Goal: Transaction & Acquisition: Purchase product/service

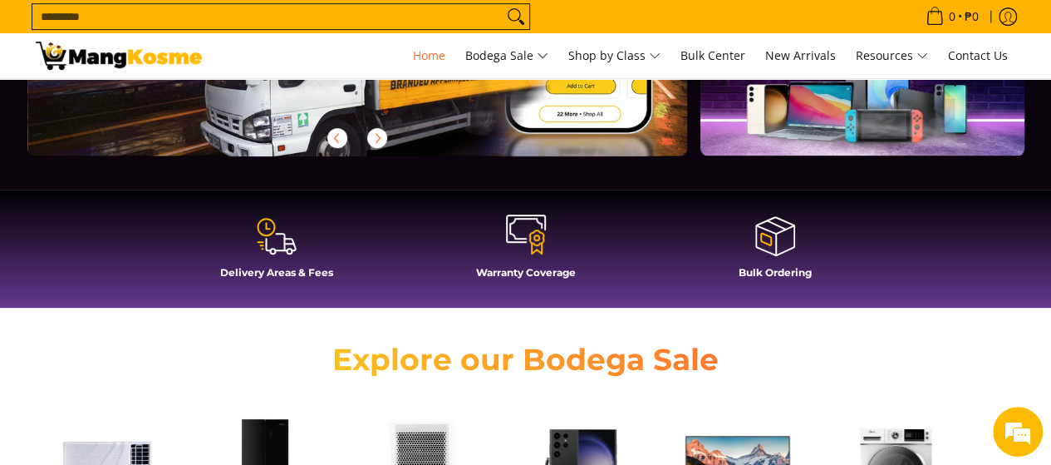
scroll to position [0, 661]
click at [539, 244] on icon at bounding box center [526, 234] width 40 height 40
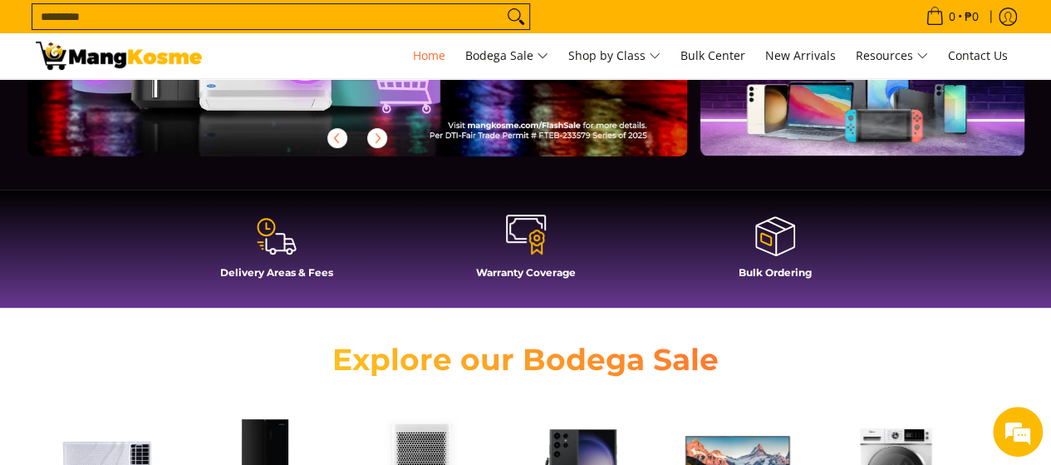
click at [547, 273] on h4 "Warranty Coverage" at bounding box center [526, 272] width 233 height 12
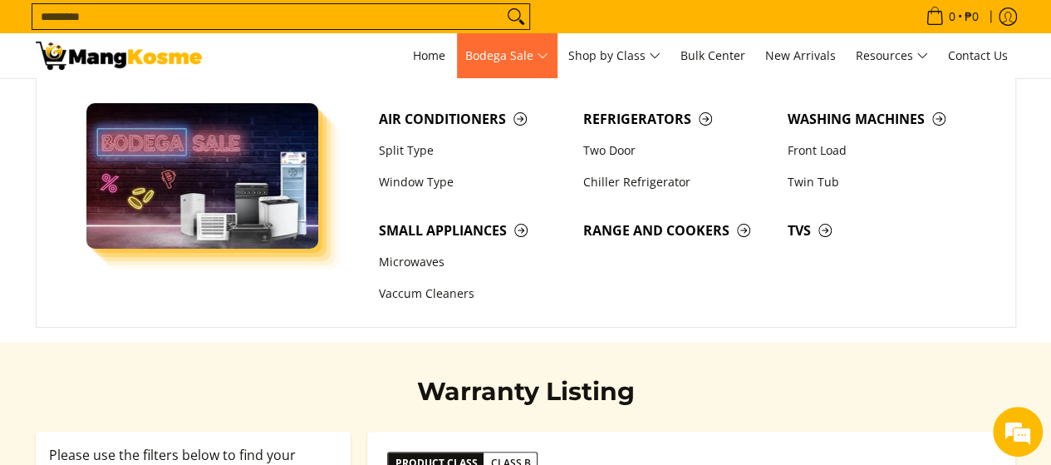
click at [497, 57] on span "Bodega Sale" at bounding box center [506, 56] width 83 height 21
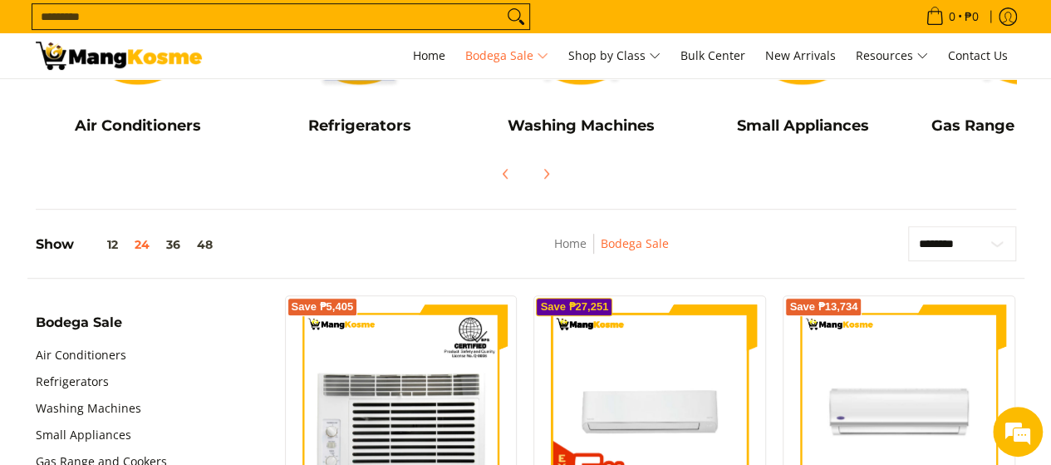
scroll to position [416, 0]
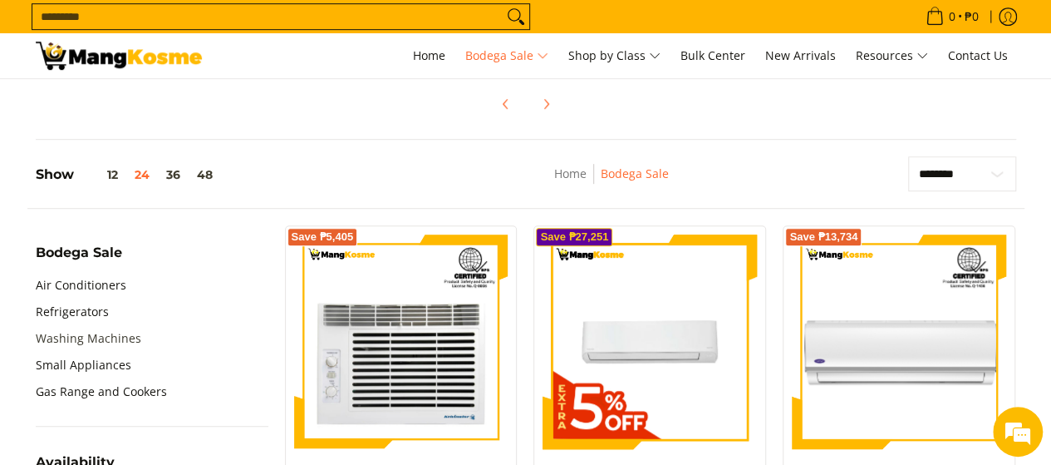
click at [125, 331] on link "Washing Machines" at bounding box center [89, 338] width 106 height 27
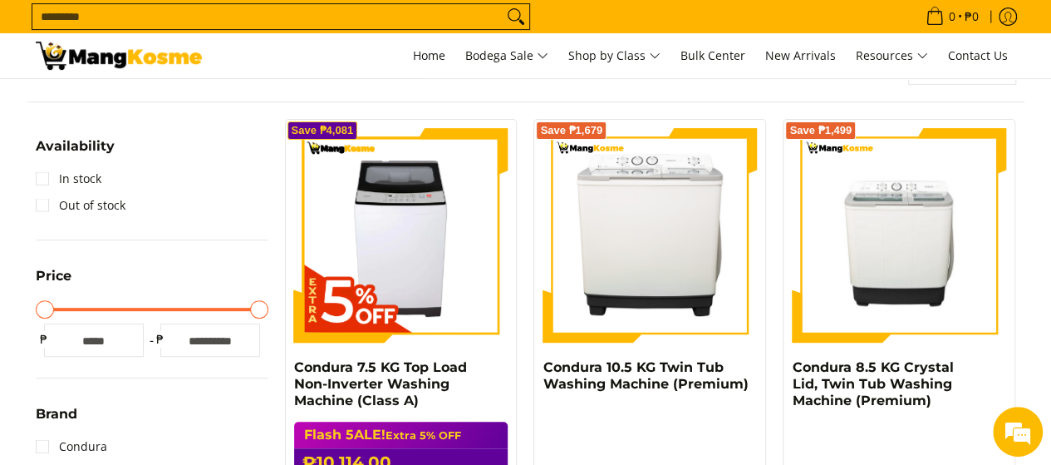
click at [356, 119] on div "Save ₱4,081 Condura 7.5 KG Top Load Non-Inverter Washing Machine (Class A) Flas…" at bounding box center [401, 349] width 233 height 460
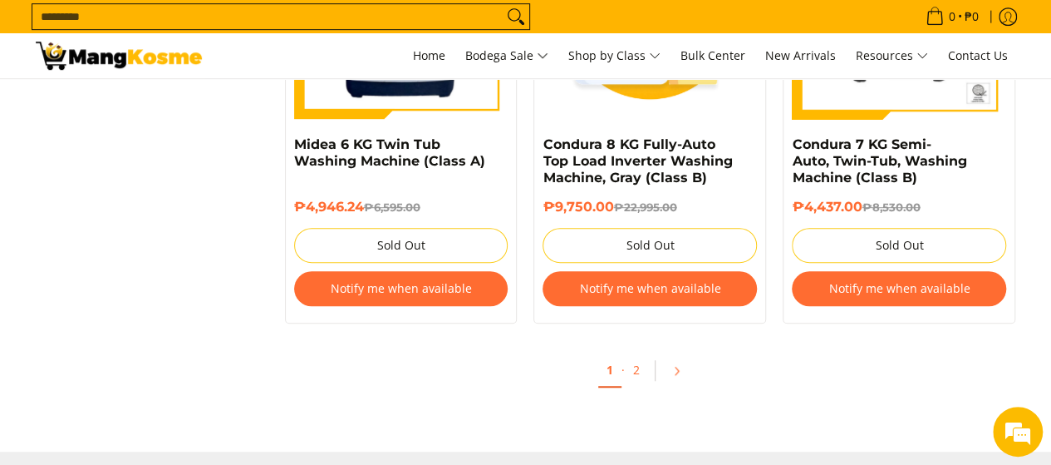
scroll to position [3657, 0]
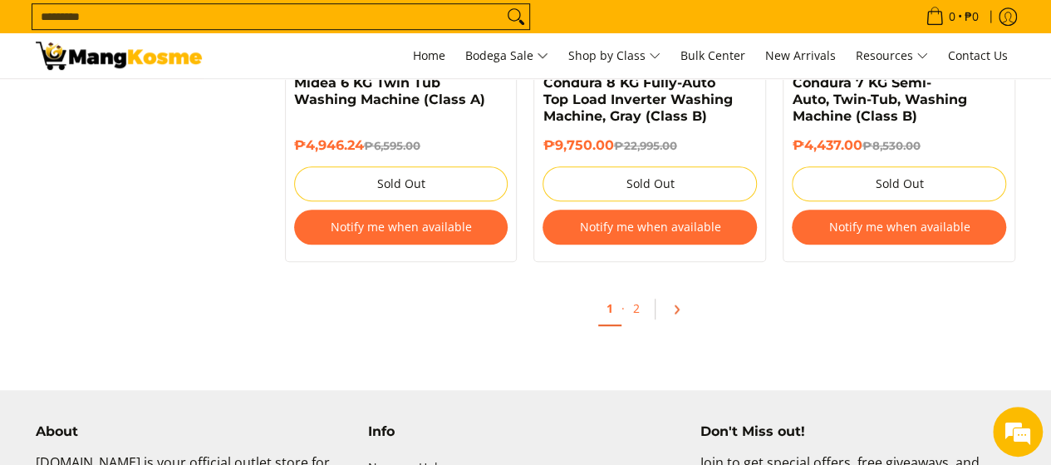
click at [673, 313] on icon "Pagination" at bounding box center [677, 309] width 12 height 12
